Goal: Task Accomplishment & Management: Use online tool/utility

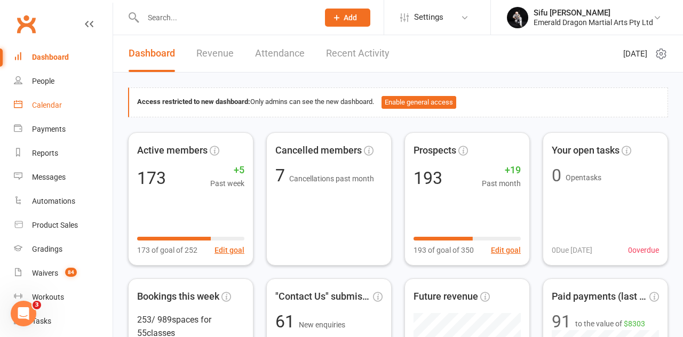
click at [43, 105] on div "Calendar" at bounding box center [47, 105] width 30 height 9
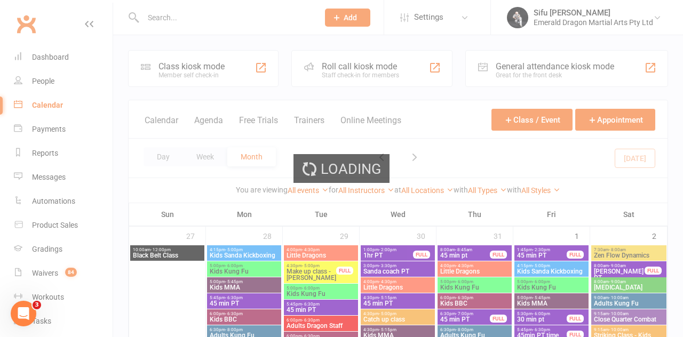
click at [207, 66] on div "Loading" at bounding box center [341, 168] width 683 height 337
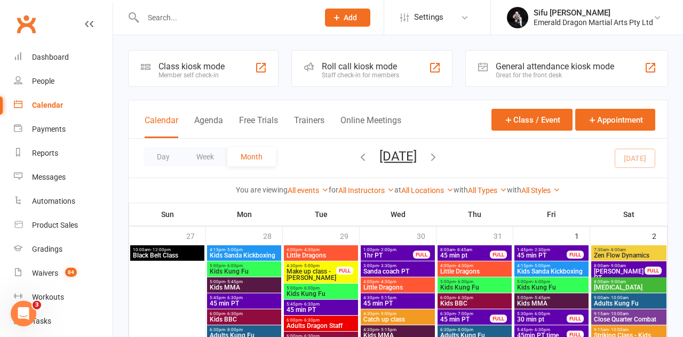
click at [369, 66] on div "Roll call kiosk mode" at bounding box center [360, 66] width 77 height 10
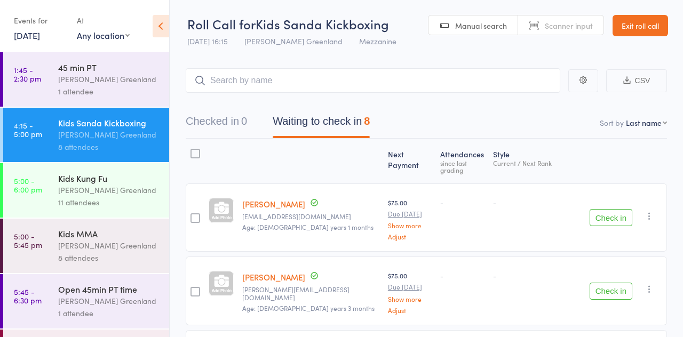
click at [640, 31] on link "Exit roll call" at bounding box center [639, 25] width 55 height 21
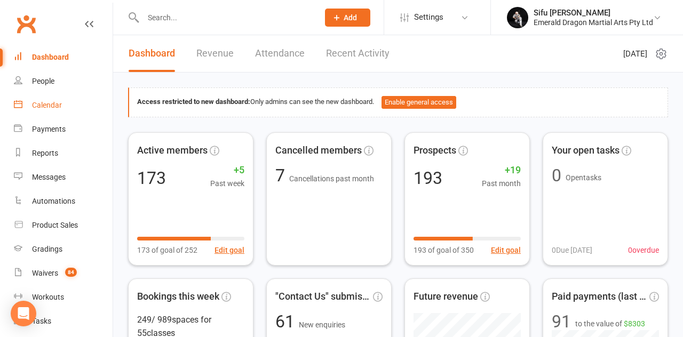
click at [52, 111] on link "Calendar" at bounding box center [63, 105] width 99 height 24
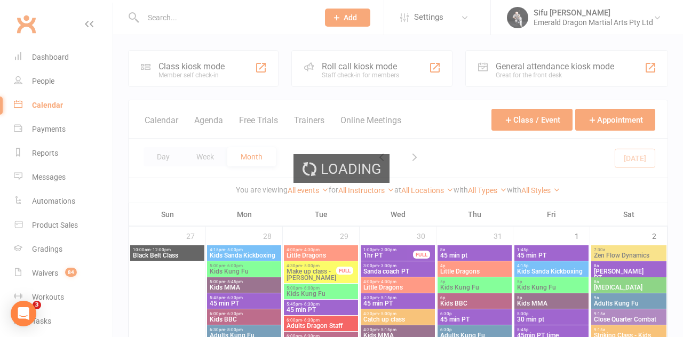
click at [198, 73] on div "Loading" at bounding box center [341, 168] width 683 height 337
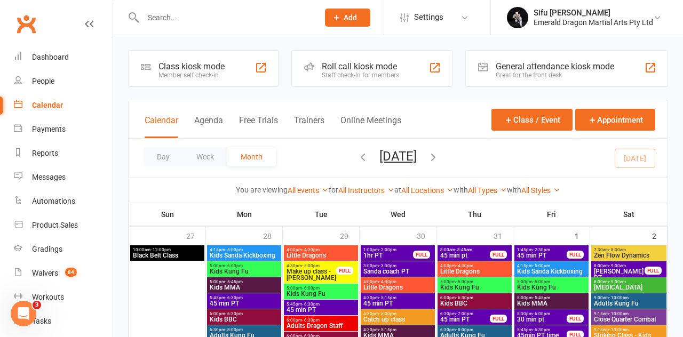
click at [239, 71] on div "Class kiosk mode Member self check-in" at bounding box center [203, 68] width 150 height 37
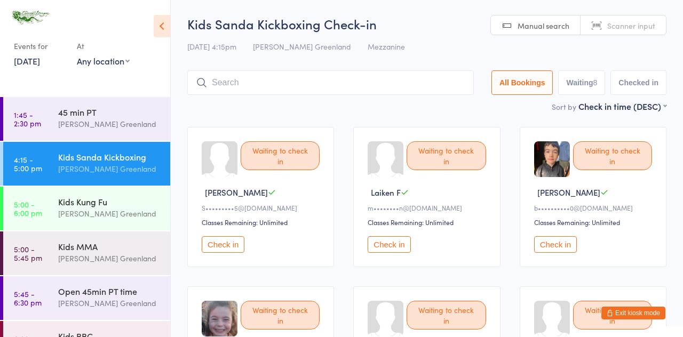
click at [230, 243] on button "Check in" at bounding box center [223, 244] width 43 height 17
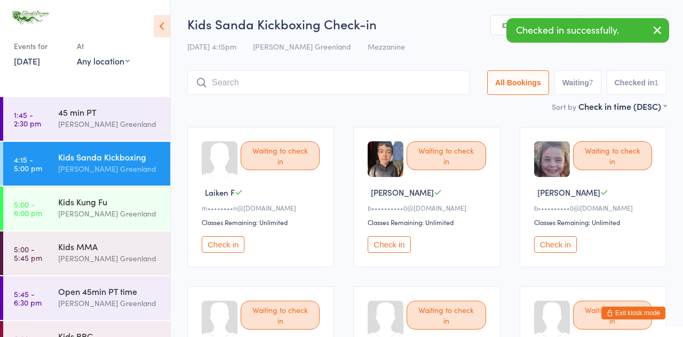
click at [229, 239] on button "Check in" at bounding box center [223, 244] width 43 height 17
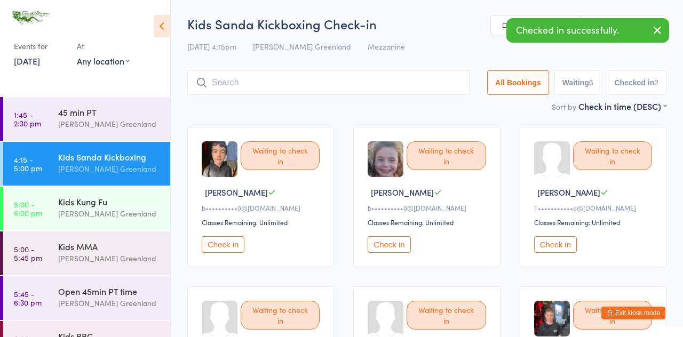
click at [226, 242] on button "Check in" at bounding box center [223, 244] width 43 height 17
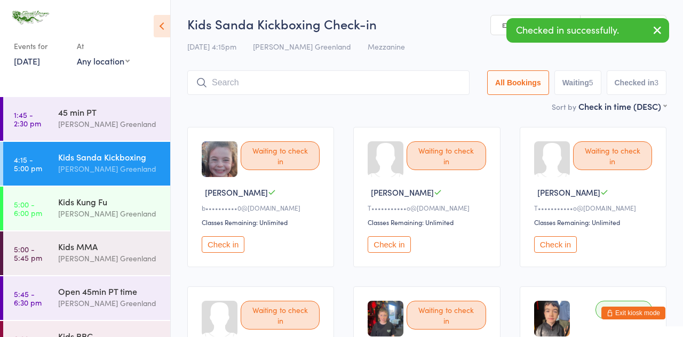
click at [226, 246] on button "Check in" at bounding box center [223, 244] width 43 height 17
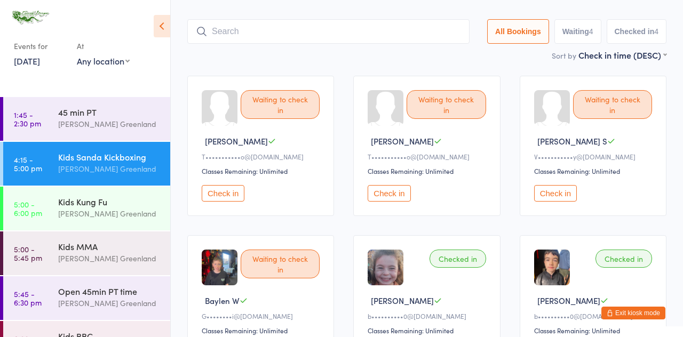
scroll to position [47, 0]
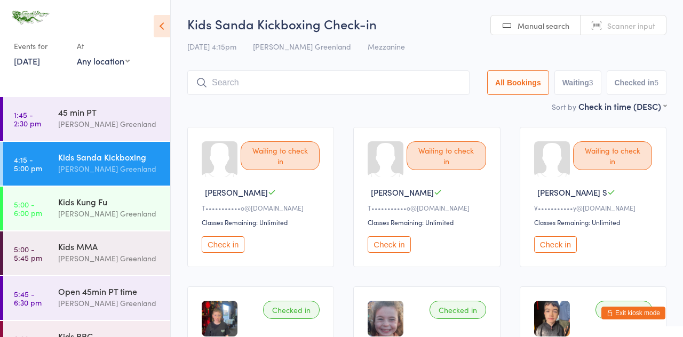
click at [566, 244] on button "Check in" at bounding box center [555, 244] width 43 height 17
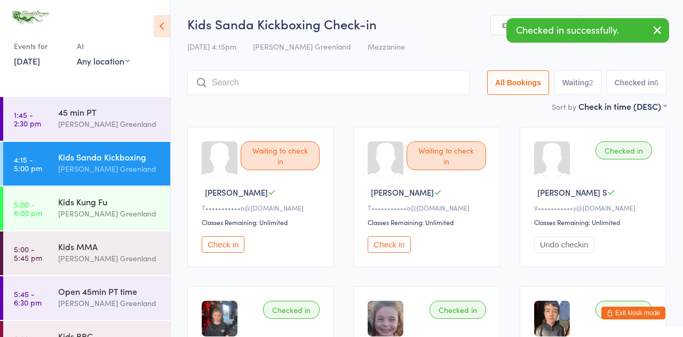
click at [398, 247] on button "Check in" at bounding box center [388, 244] width 43 height 17
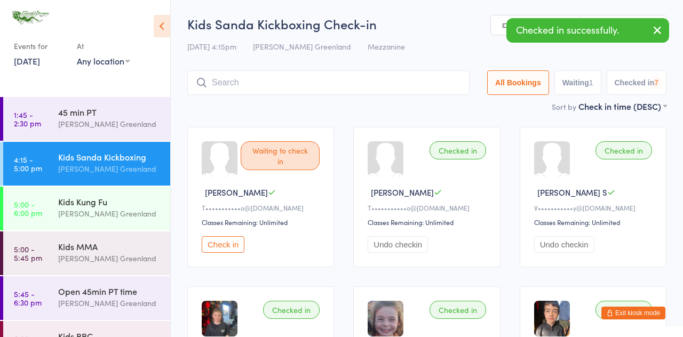
click at [227, 244] on button "Check in" at bounding box center [223, 244] width 43 height 17
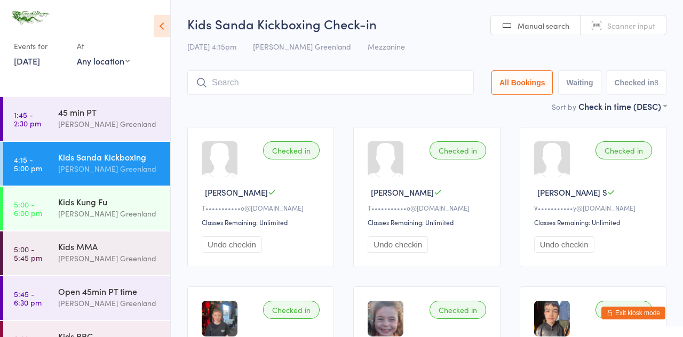
click at [260, 78] on input "search" at bounding box center [330, 82] width 286 height 25
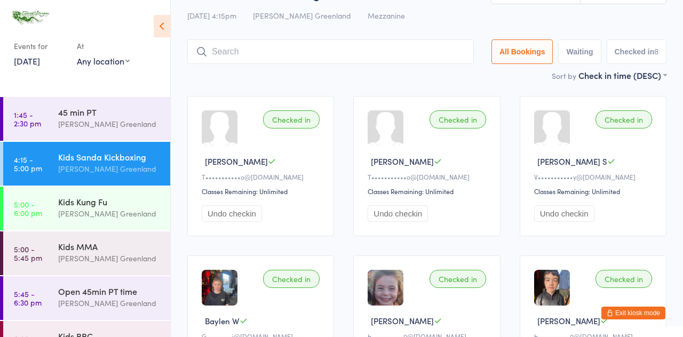
scroll to position [5, 0]
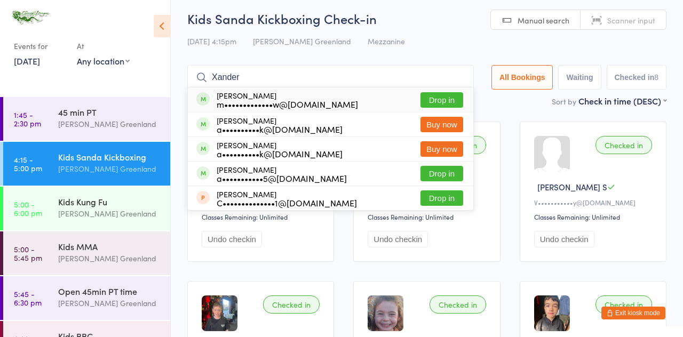
type input "Xander"
click at [452, 94] on button "Drop in" at bounding box center [441, 99] width 43 height 15
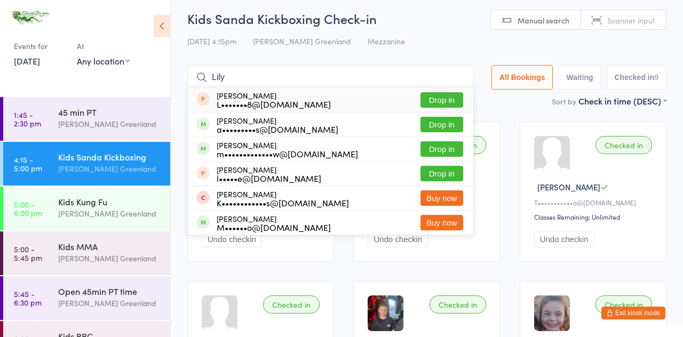
type input "Lily"
click at [458, 148] on button "Drop in" at bounding box center [441, 148] width 43 height 15
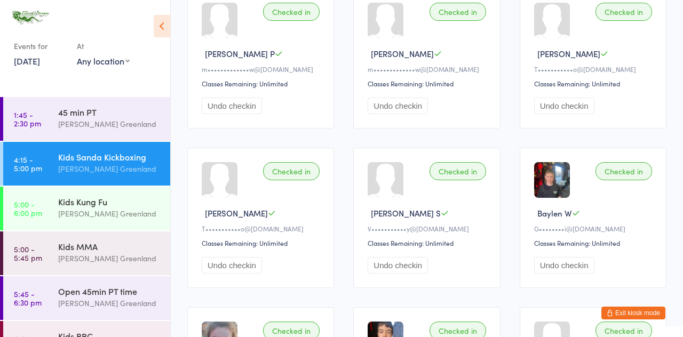
scroll to position [0, 0]
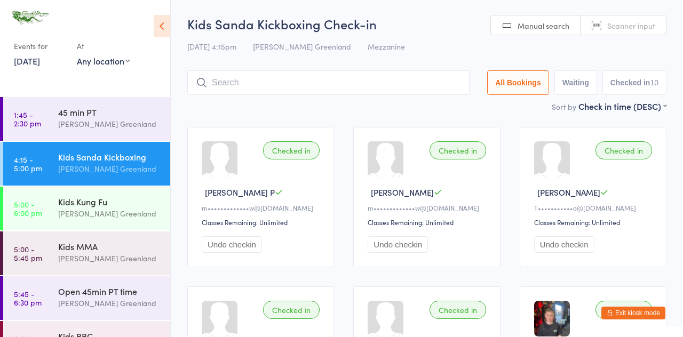
click at [259, 80] on input "search" at bounding box center [328, 82] width 282 height 25
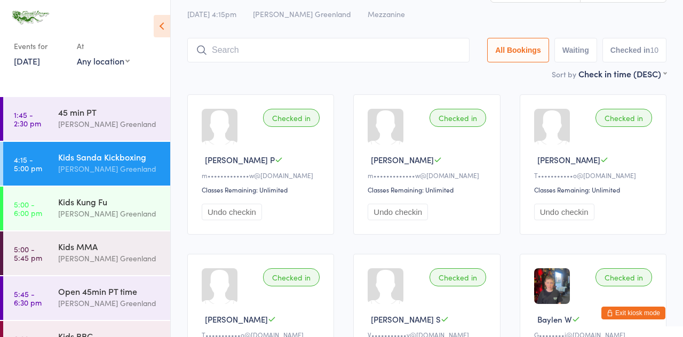
scroll to position [71, 0]
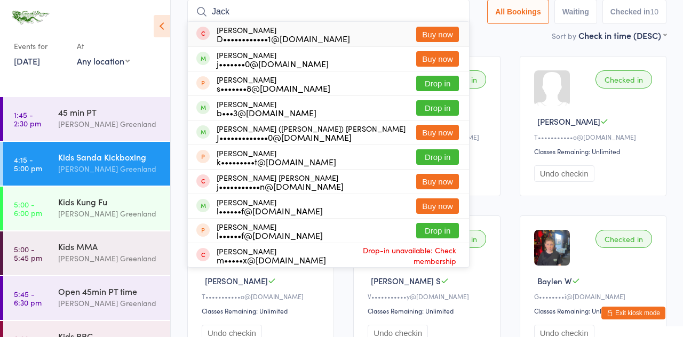
type input "Jack"
click at [448, 103] on button "Drop in" at bounding box center [437, 107] width 43 height 15
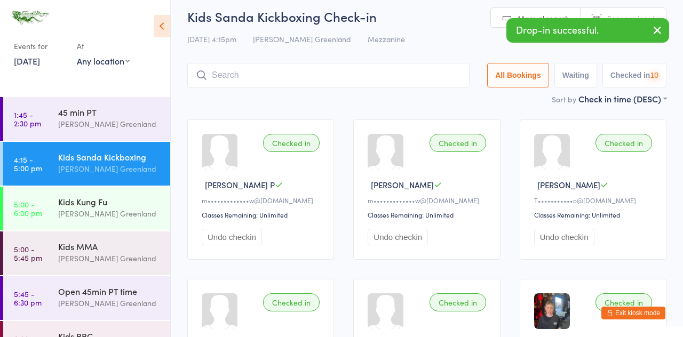
scroll to position [0, 0]
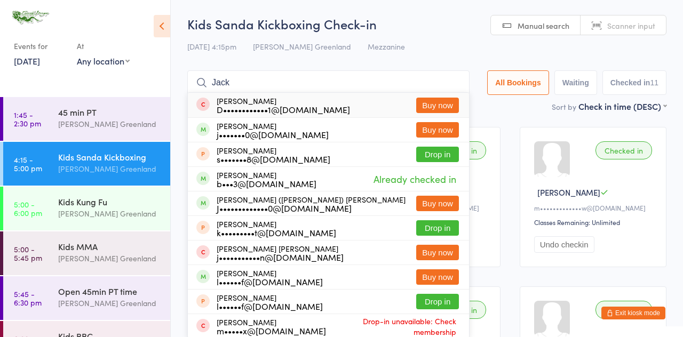
type input "Jack"
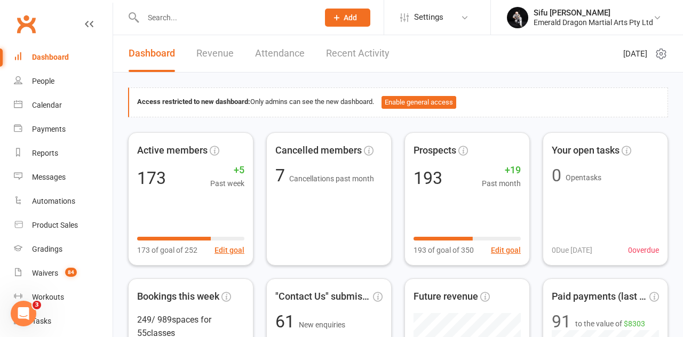
click at [196, 21] on input "text" at bounding box center [225, 17] width 171 height 15
type input "Jac"
click at [199, 20] on react-component at bounding box center [155, 17] width 311 height 35
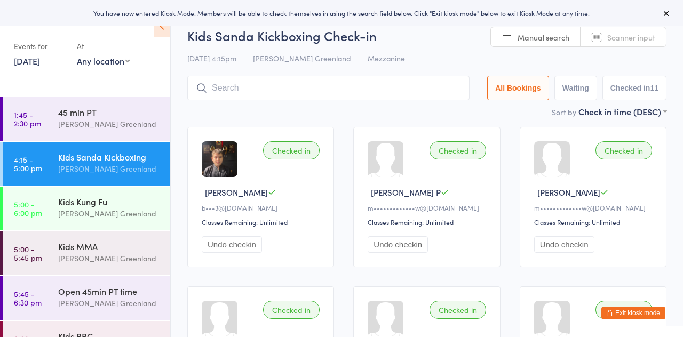
click at [642, 313] on button "Exit kiosk mode" at bounding box center [633, 313] width 64 height 13
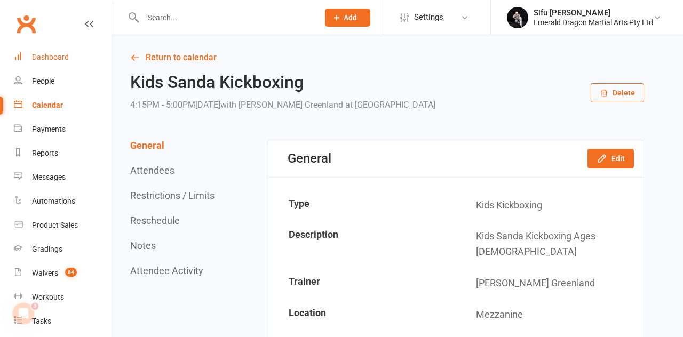
click at [59, 54] on div "Dashboard" at bounding box center [50, 57] width 37 height 9
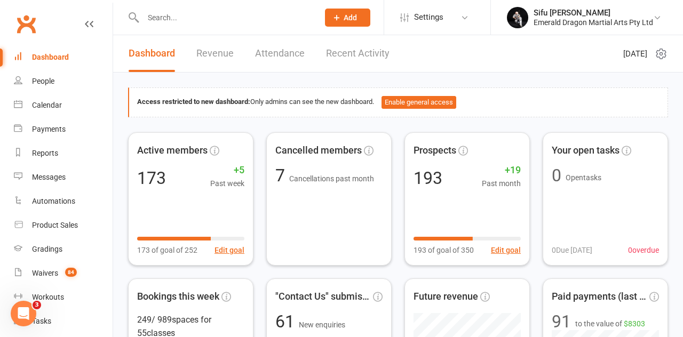
click at [201, 19] on input "text" at bounding box center [225, 17] width 171 height 15
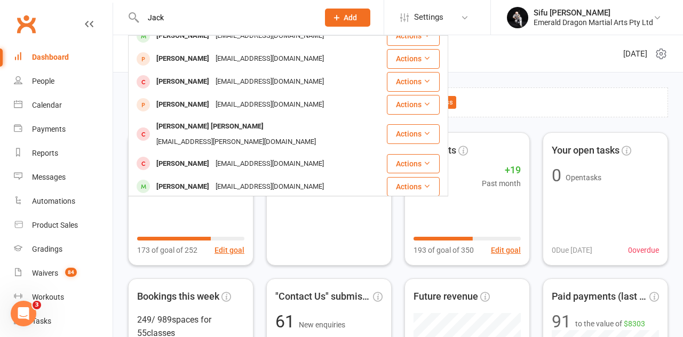
scroll to position [76, 0]
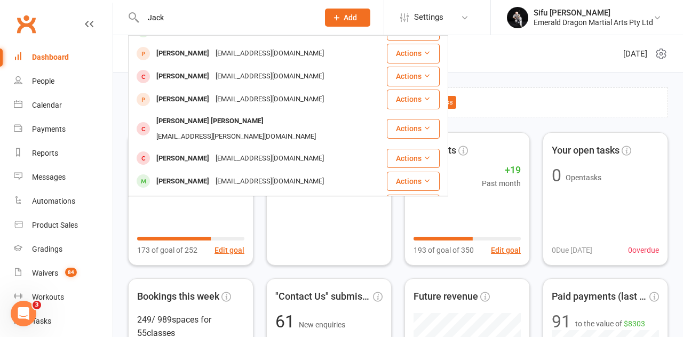
type input "Jack"
click at [244, 151] on div "Daveandjess101@hotmail.com" at bounding box center [269, 158] width 115 height 15
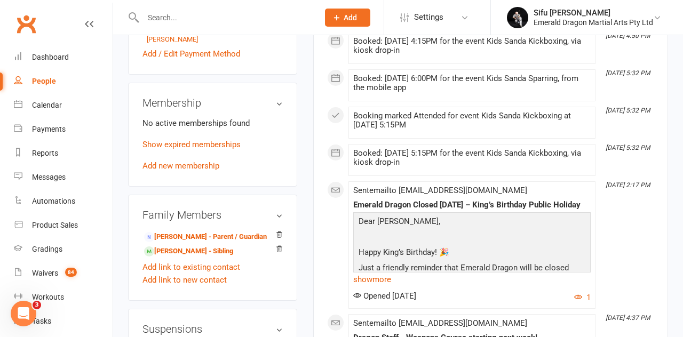
scroll to position [448, 0]
click at [177, 246] on link "Harrison Sutton - Sibling" at bounding box center [188, 251] width 89 height 11
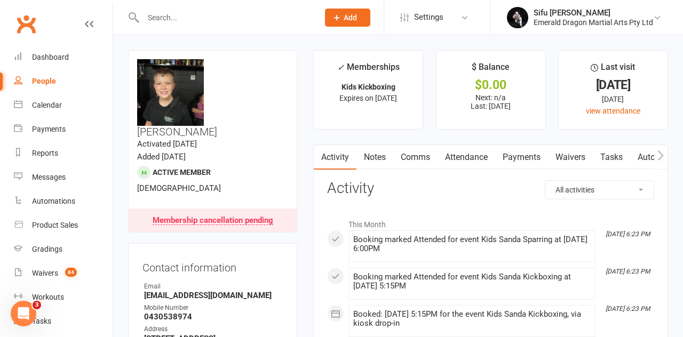
click at [245, 209] on link "Membership cancellation pending" at bounding box center [213, 220] width 168 height 23
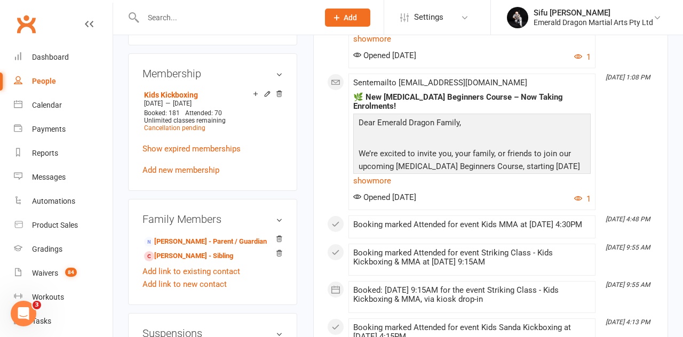
scroll to position [521, 0]
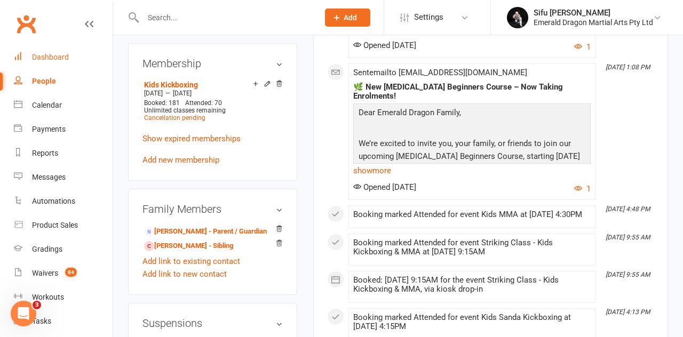
click at [58, 61] on div "Dashboard" at bounding box center [50, 57] width 37 height 9
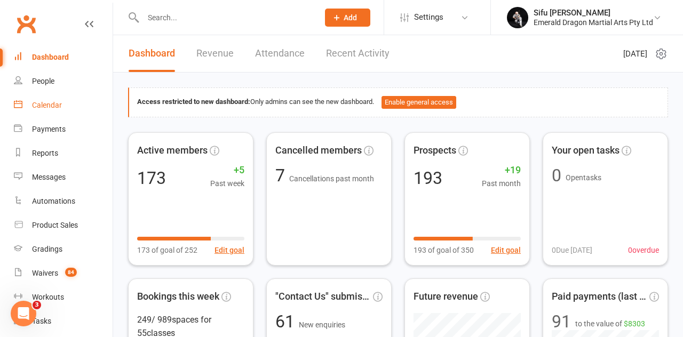
click at [60, 107] on div "Calendar" at bounding box center [47, 105] width 30 height 9
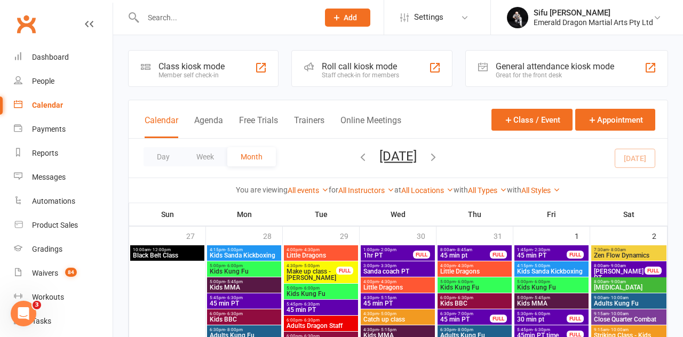
click at [225, 75] on div "Class kiosk mode Member self check-in" at bounding box center [203, 68] width 150 height 37
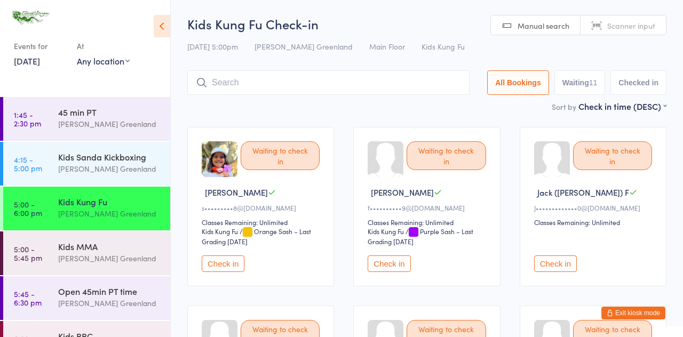
click at [230, 269] on button "Check in" at bounding box center [223, 263] width 43 height 17
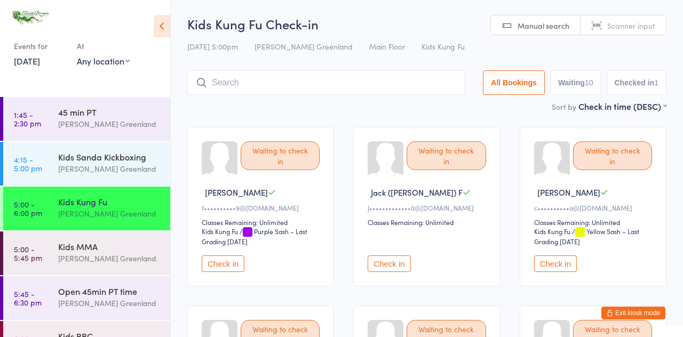
click at [118, 251] on div "Kids MMA" at bounding box center [109, 247] width 103 height 12
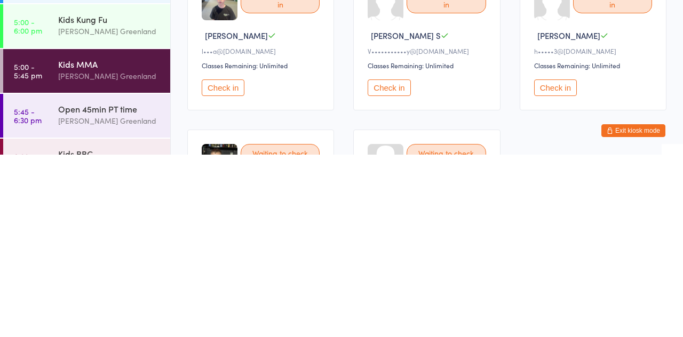
scroll to position [139, 0]
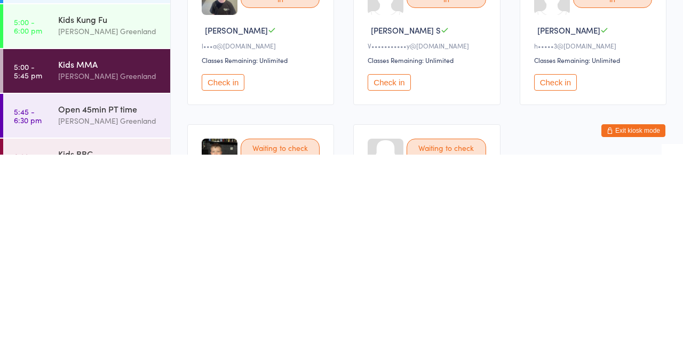
click at [382, 263] on button "Check in" at bounding box center [388, 265] width 43 height 17
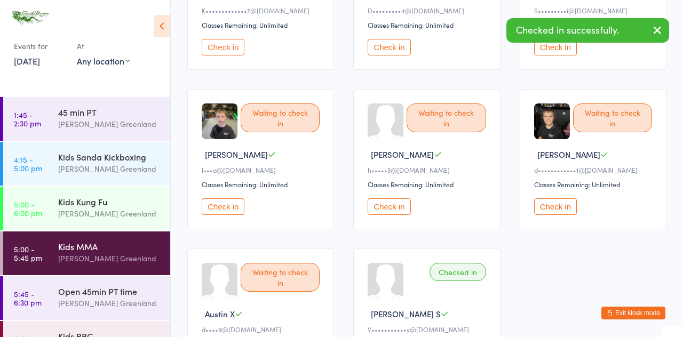
scroll to position [199, 0]
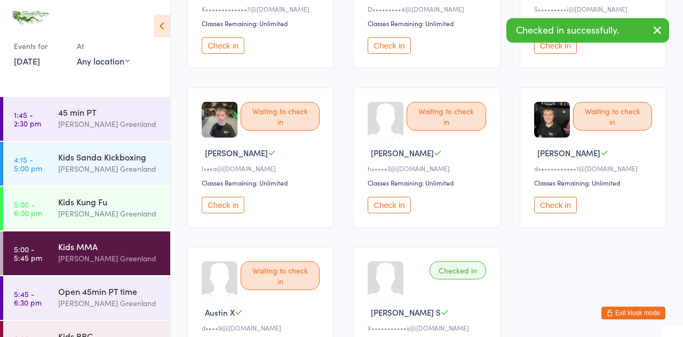
click at [394, 218] on div "Waiting to check in [PERSON_NAME] S h•••••3@[DOMAIN_NAME] Classes Remaining: Un…" at bounding box center [426, 157] width 147 height 140
click at [393, 207] on button "Check in" at bounding box center [388, 205] width 43 height 17
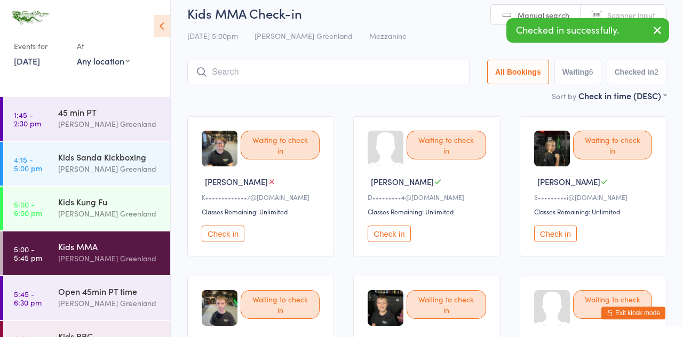
scroll to position [0, 0]
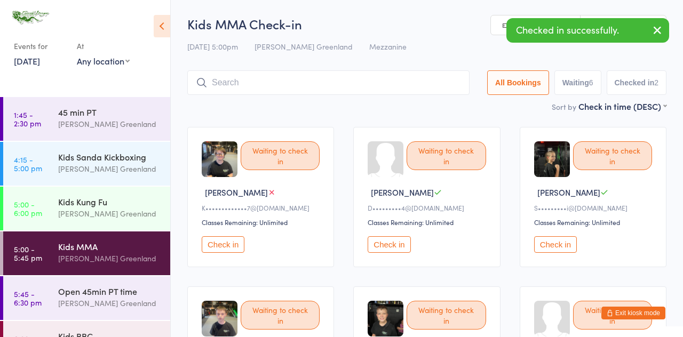
click at [309, 86] on input "search" at bounding box center [328, 82] width 282 height 25
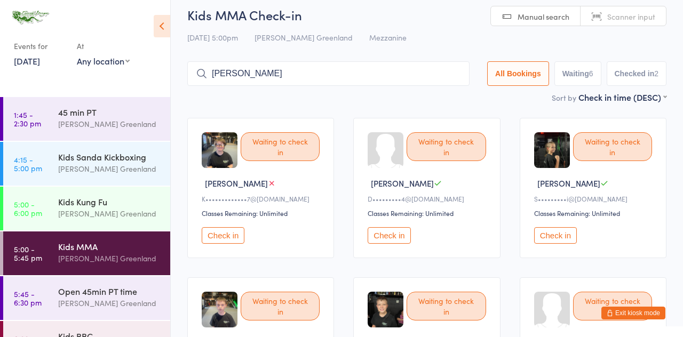
scroll to position [5, 0]
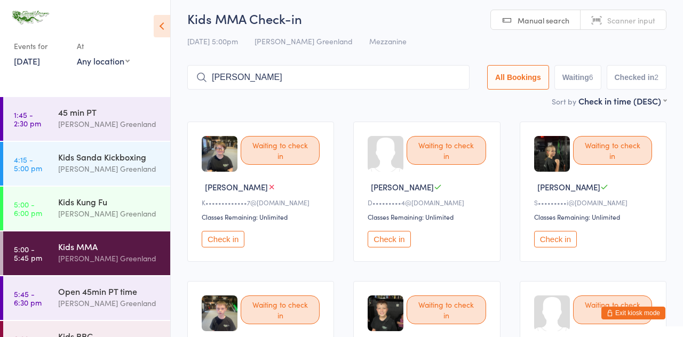
type input "[PERSON_NAME]"
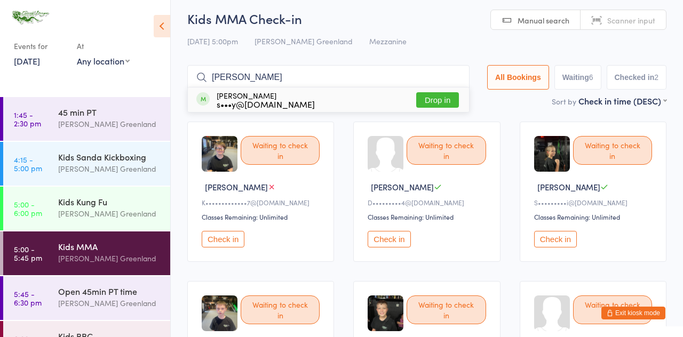
click at [435, 107] on button "Drop in" at bounding box center [437, 99] width 43 height 15
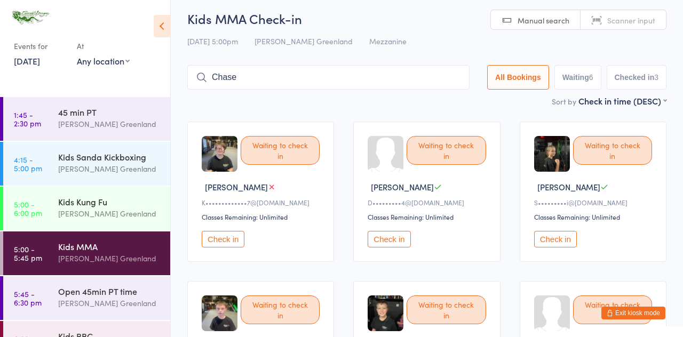
type input "Chase"
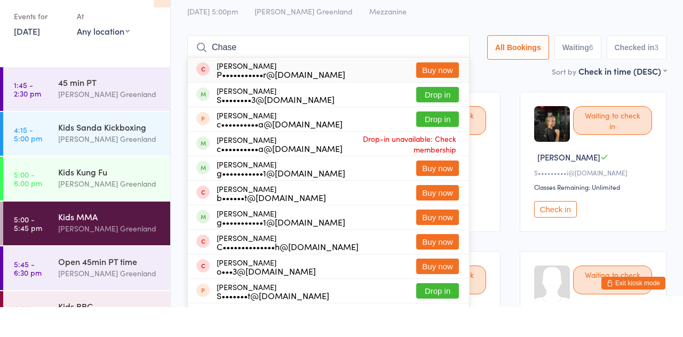
click at [446, 127] on button "Drop in" at bounding box center [437, 124] width 43 height 15
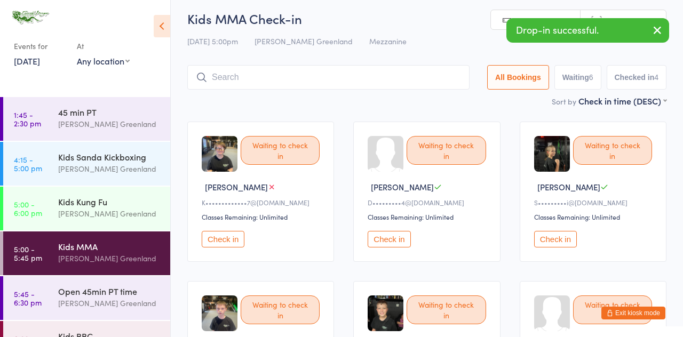
click at [387, 81] on input "search" at bounding box center [328, 77] width 282 height 25
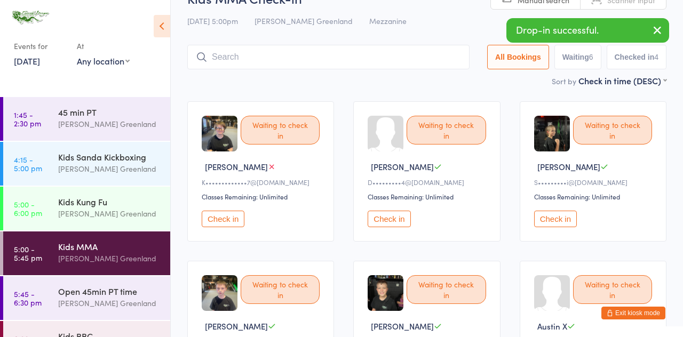
scroll to position [70, 0]
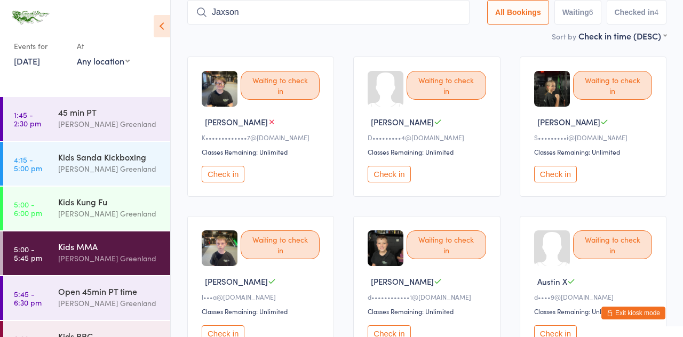
type input "Jaxson"
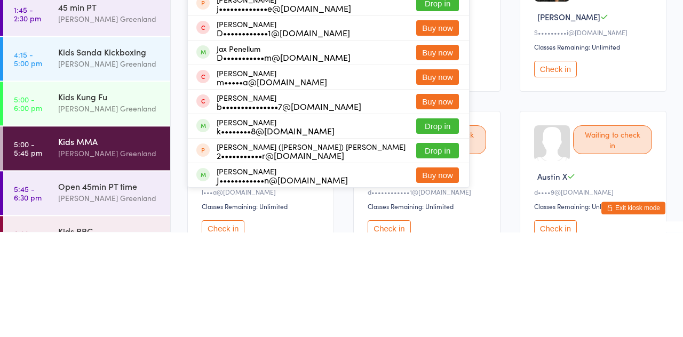
click at [448, 235] on button "Drop in" at bounding box center [437, 230] width 43 height 15
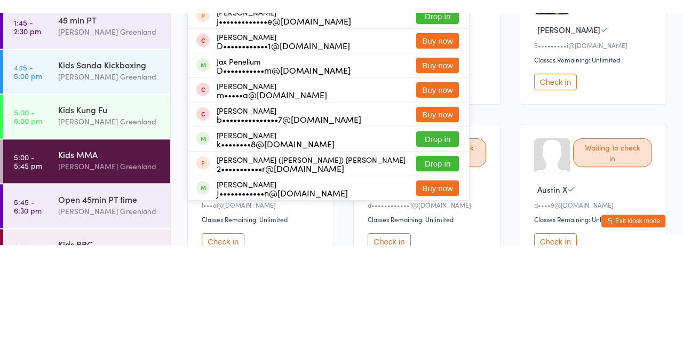
scroll to position [0, 0]
